Goal: Navigation & Orientation: Find specific page/section

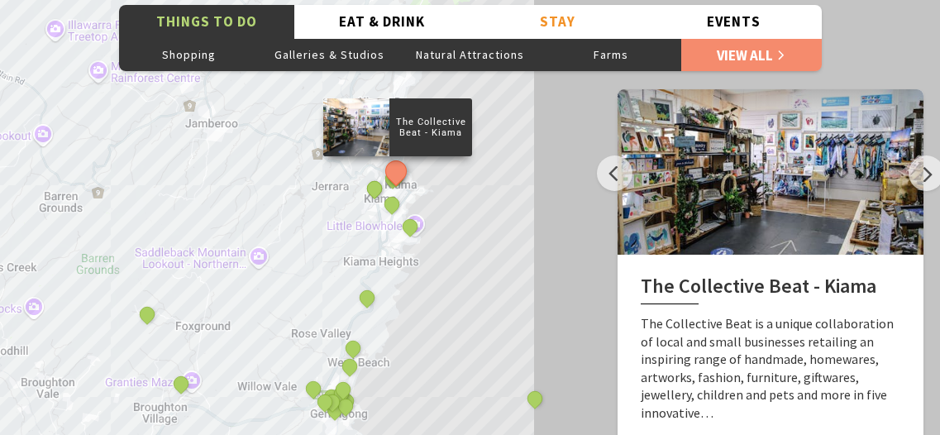
scroll to position [2867, 0]
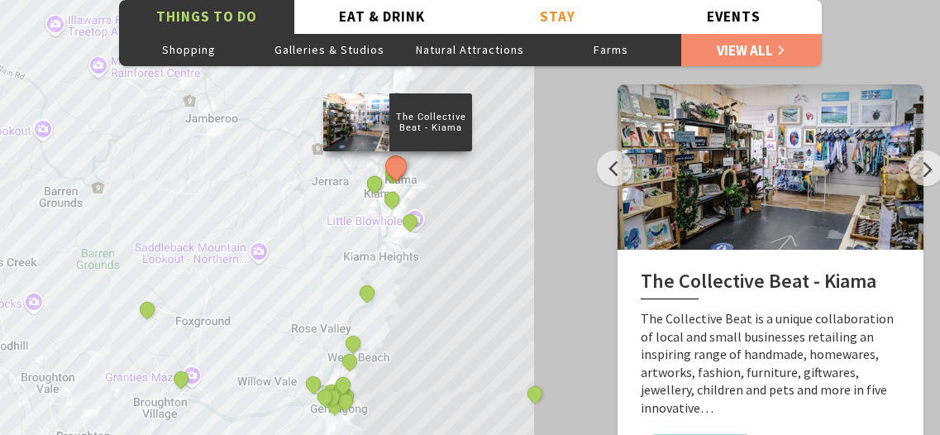
click at [375, 251] on div "The Collective Beat - [GEOGRAPHIC_DATA] [GEOGRAPHIC_DATA] Gallery [GEOGRAPHIC_D…" at bounding box center [470, 280] width 940 height 595
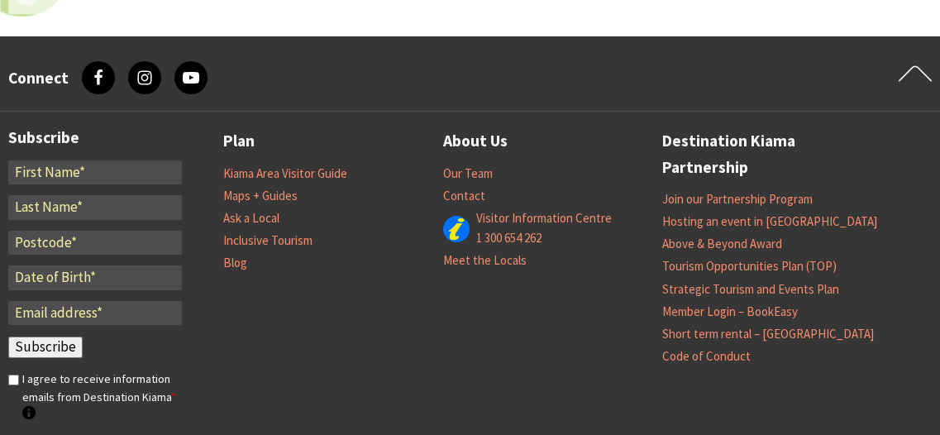
scroll to position [5818, 0]
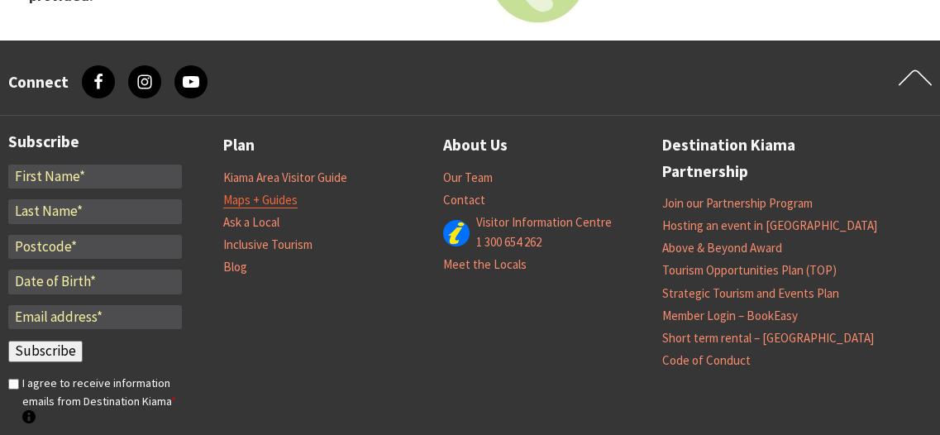
click at [274, 192] on link "Maps + Guides" at bounding box center [260, 200] width 74 height 17
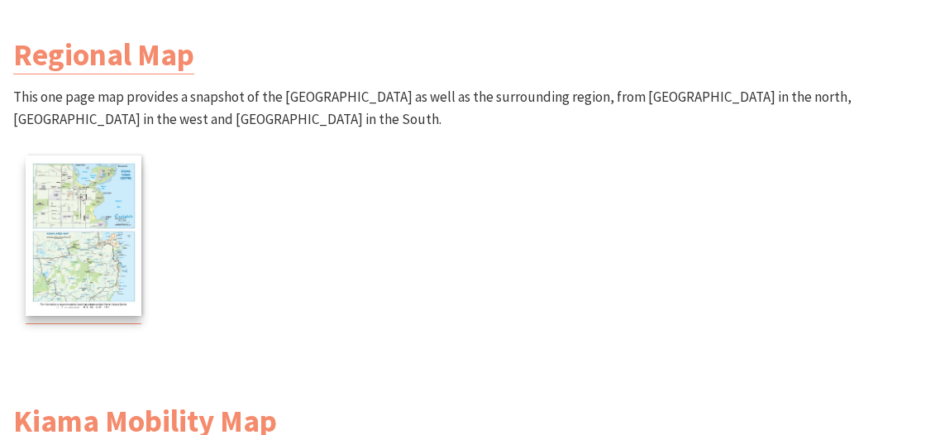
scroll to position [1098, 0]
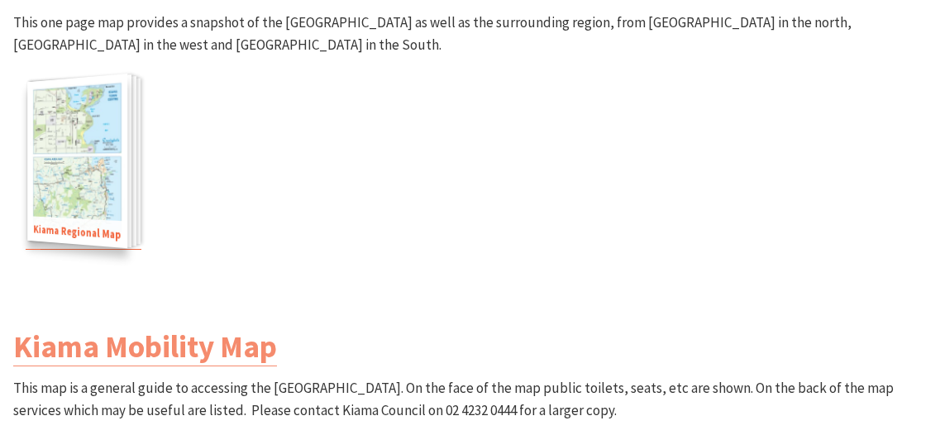
click at [77, 168] on img at bounding box center [77, 161] width 100 height 175
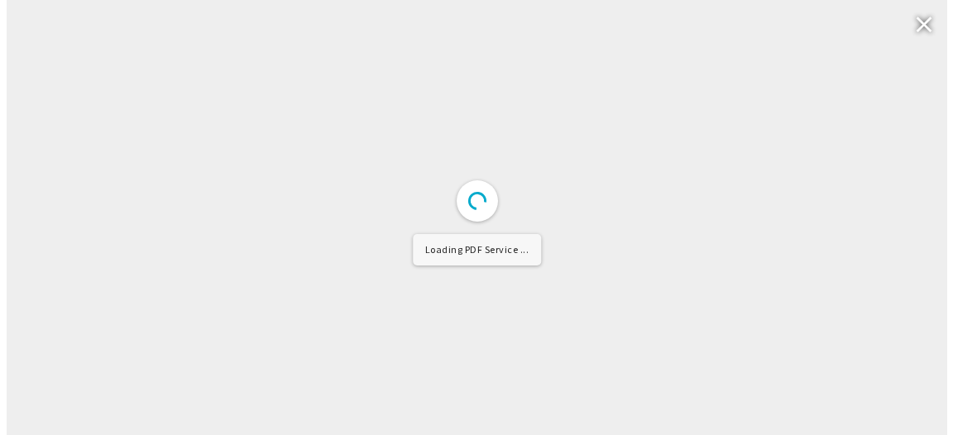
scroll to position [1102, 0]
